Goal: Information Seeking & Learning: Learn about a topic

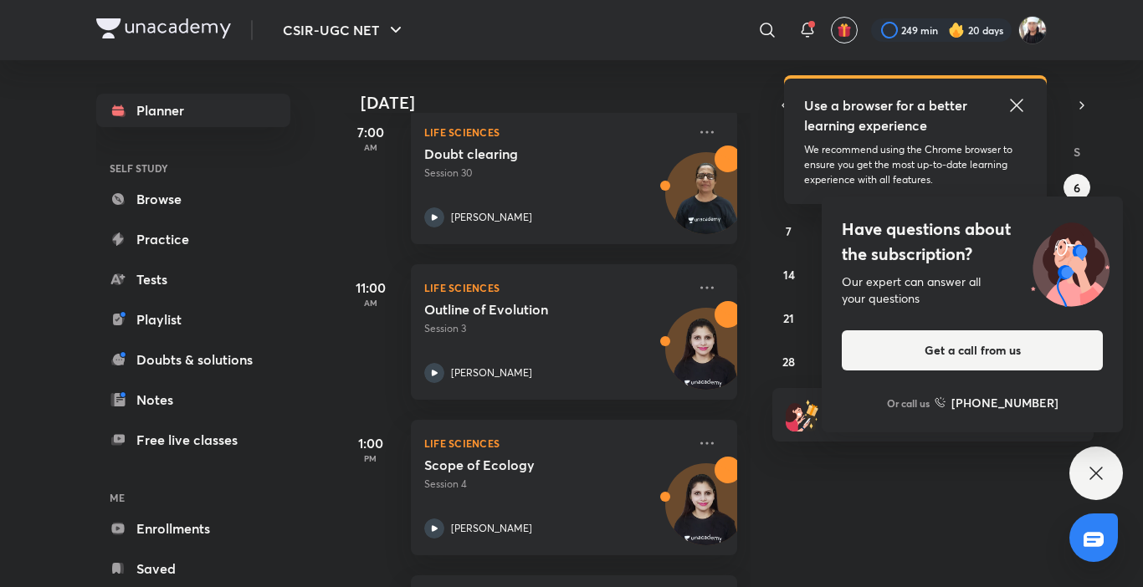
scroll to position [259, 0]
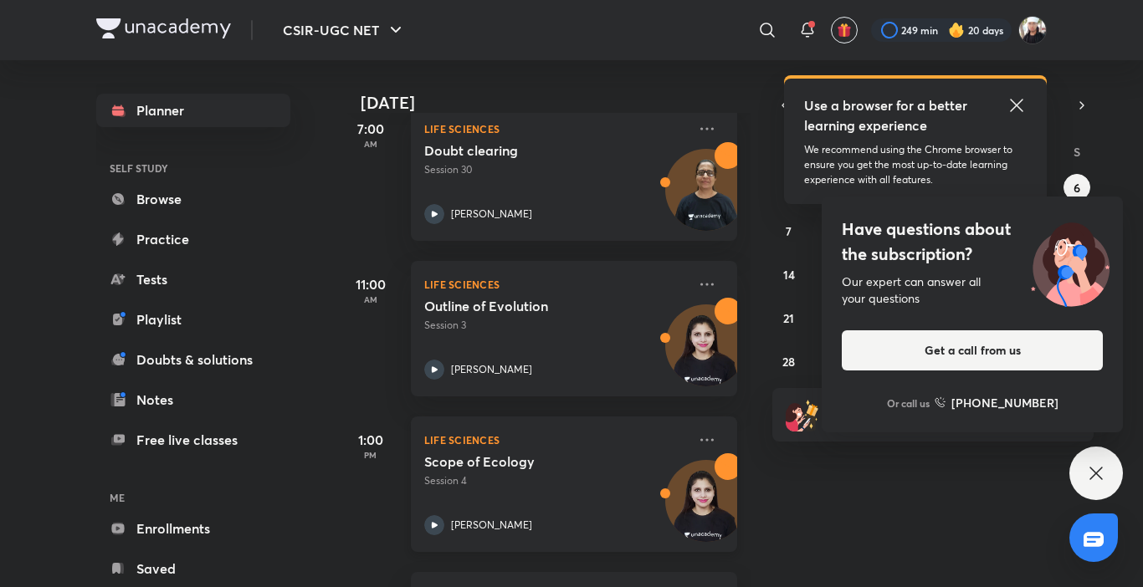
click at [438, 528] on icon at bounding box center [434, 525] width 20 height 20
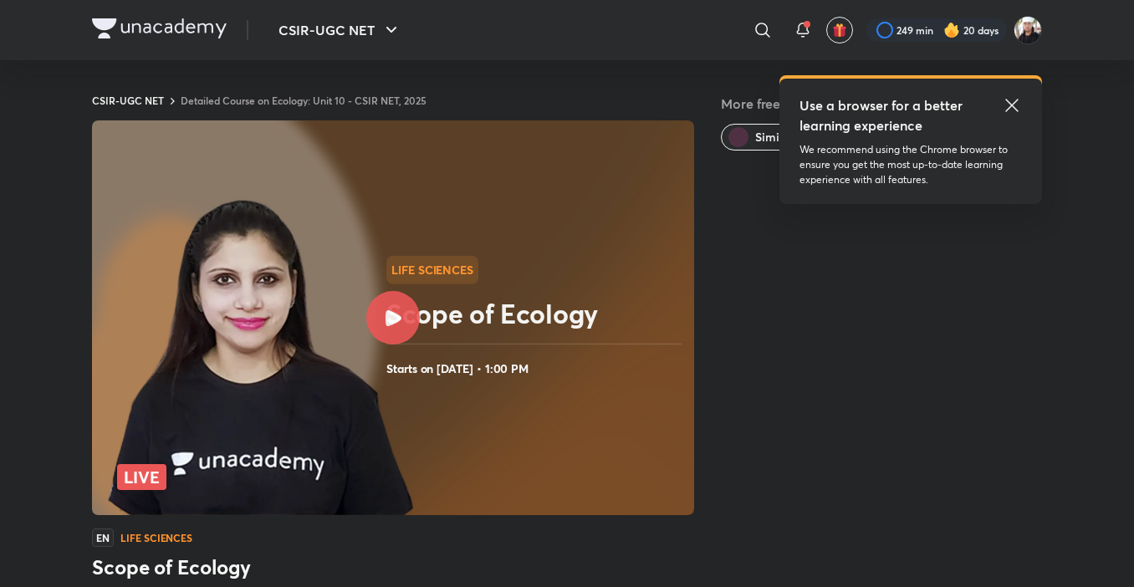
click at [1011, 106] on icon at bounding box center [1012, 105] width 13 height 13
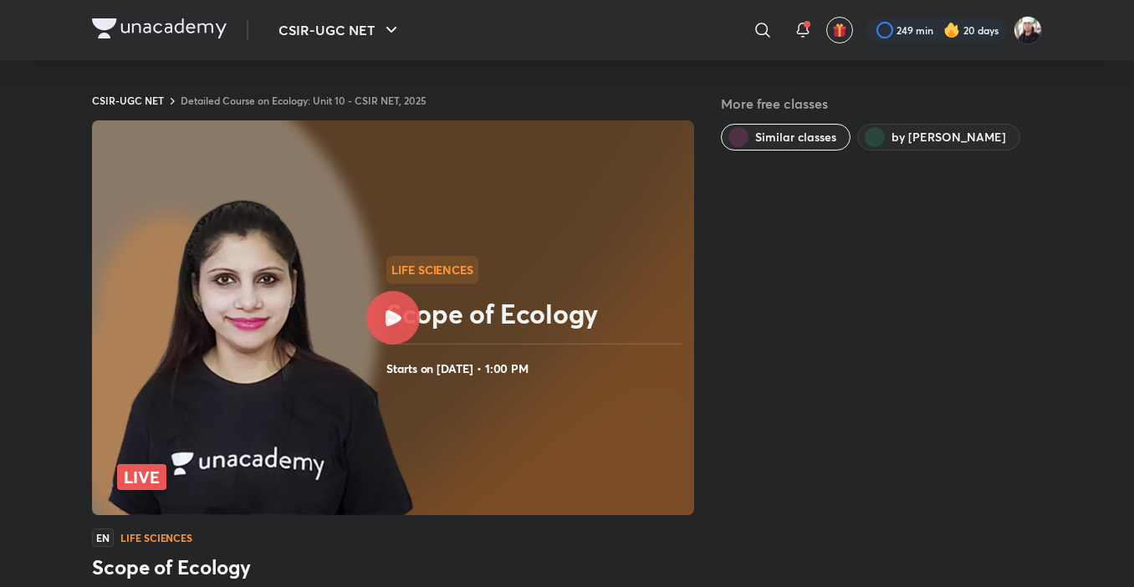
click at [1011, 105] on h5 "More free classes" at bounding box center [881, 104] width 321 height 20
click at [397, 325] on icon at bounding box center [394, 318] width 16 height 16
